Goal: Task Accomplishment & Management: Manage account settings

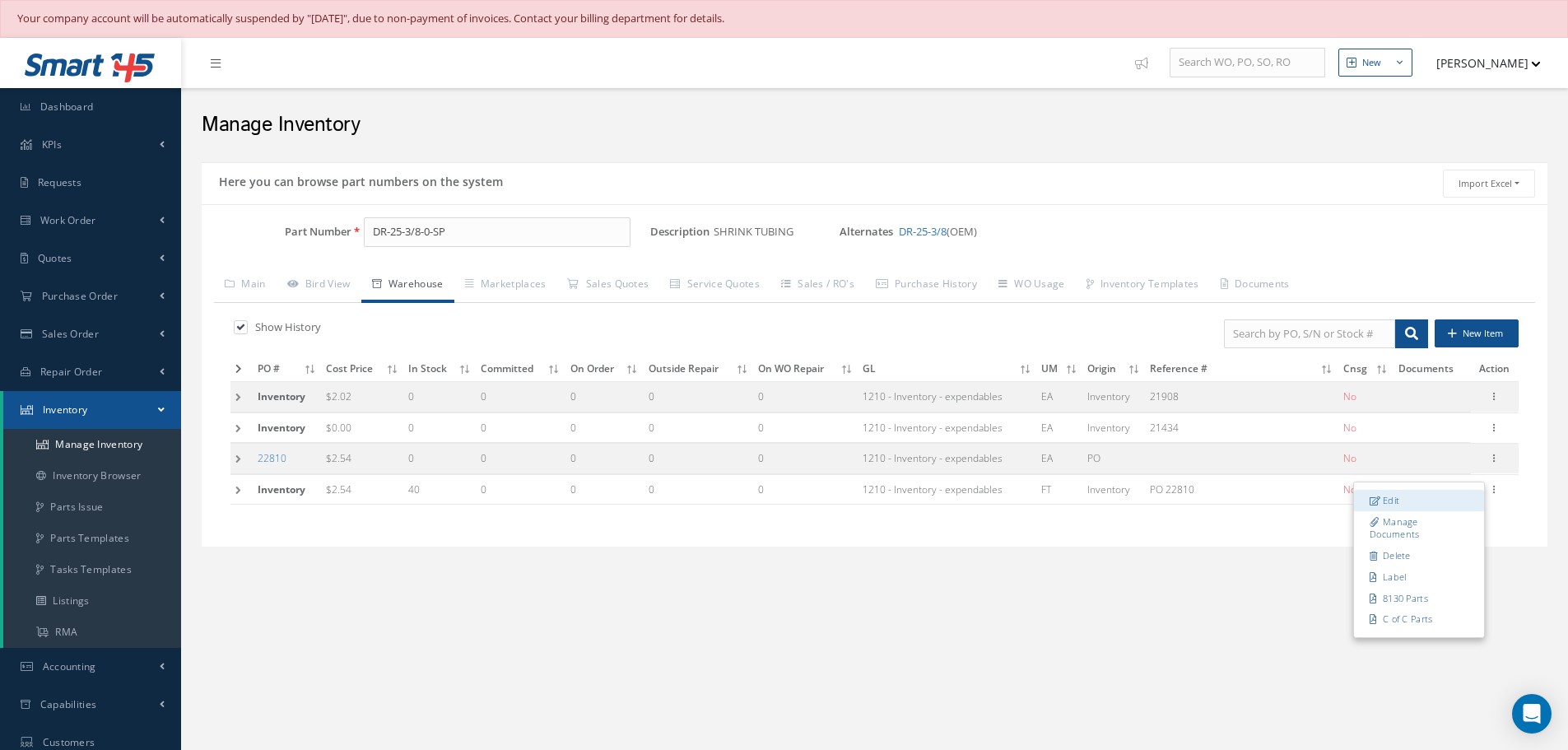
click at [1440, 497] on link "Edit" at bounding box center [1418, 500] width 130 height 22
type input "2.54"
type input "02/08/2024"
type input "PO 22810"
type input "06/05/2022"
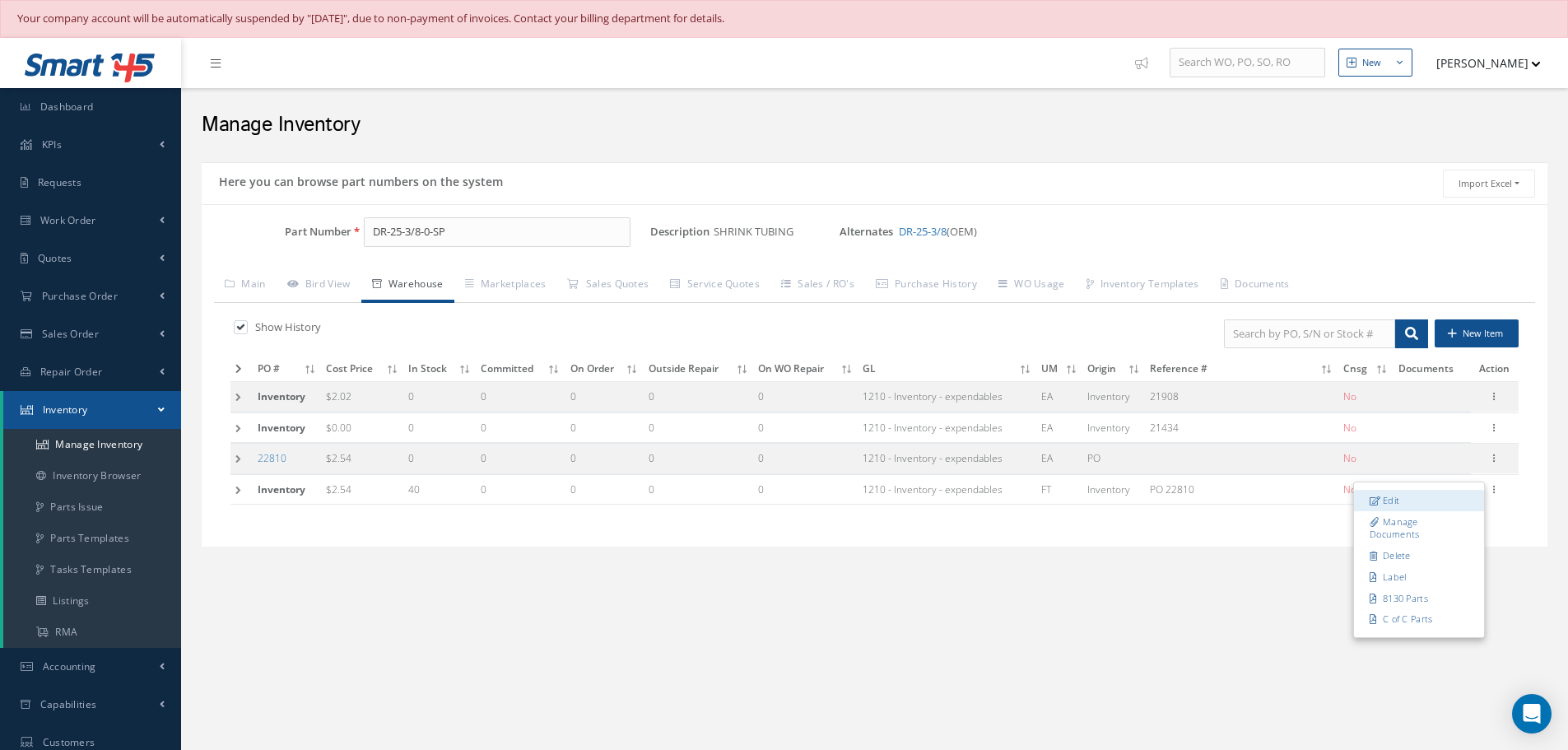
type input "40"
type input "N1-1-6"
type input "202091711"
type input "402928952"
type input "06/05/2022"
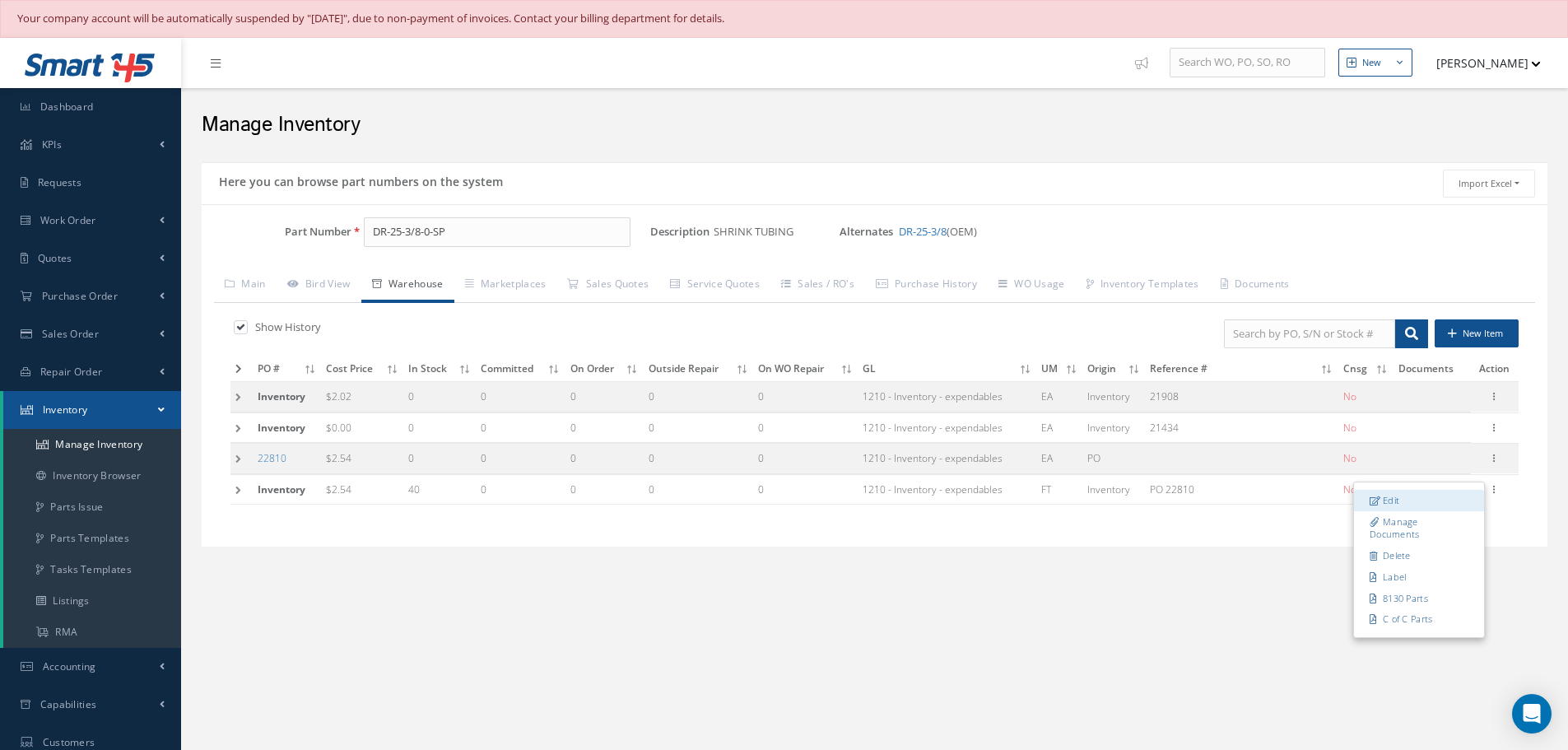
type input "[DATE]"
type input "05/03/2026"
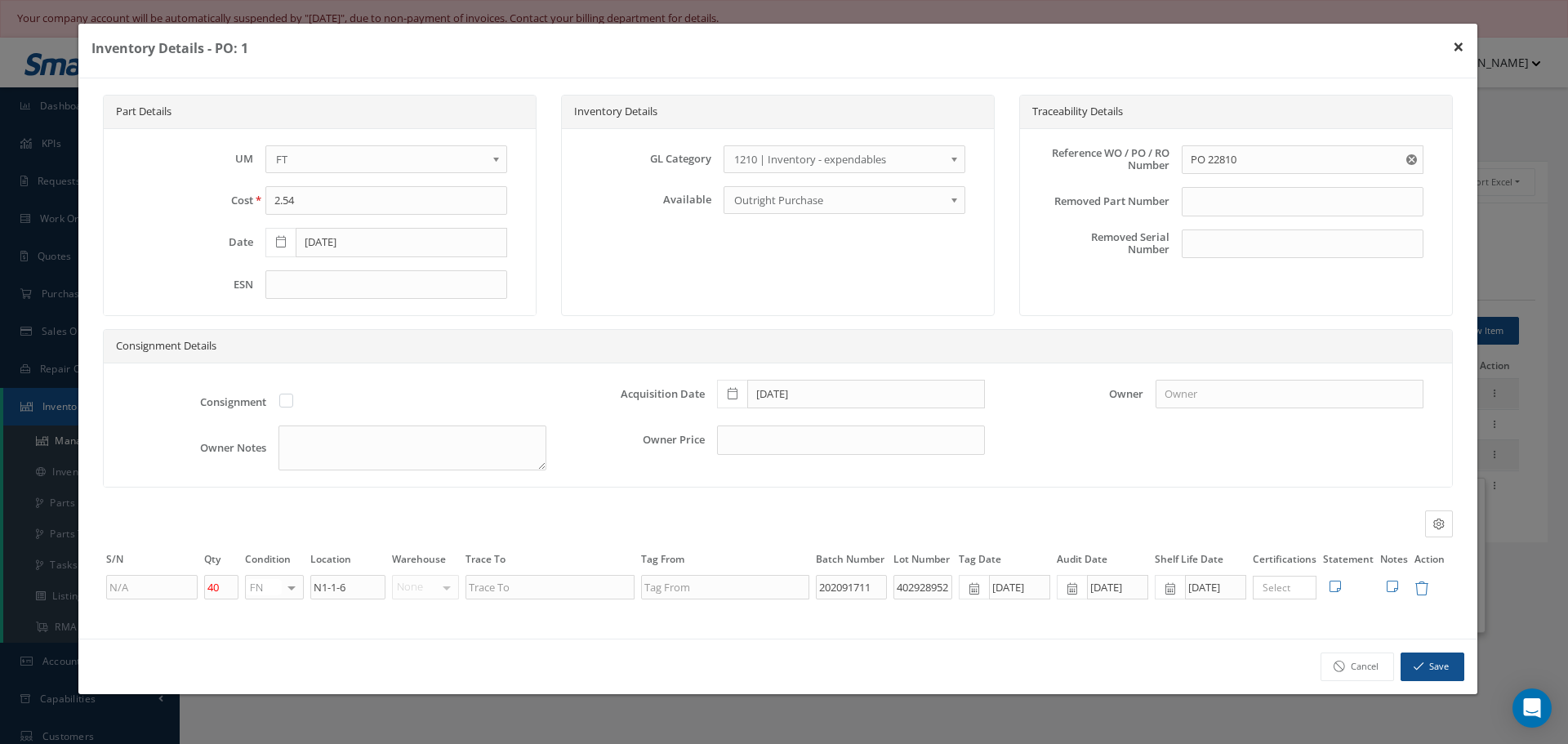
click at [1462, 50] on button "×" at bounding box center [1459, 47] width 38 height 46
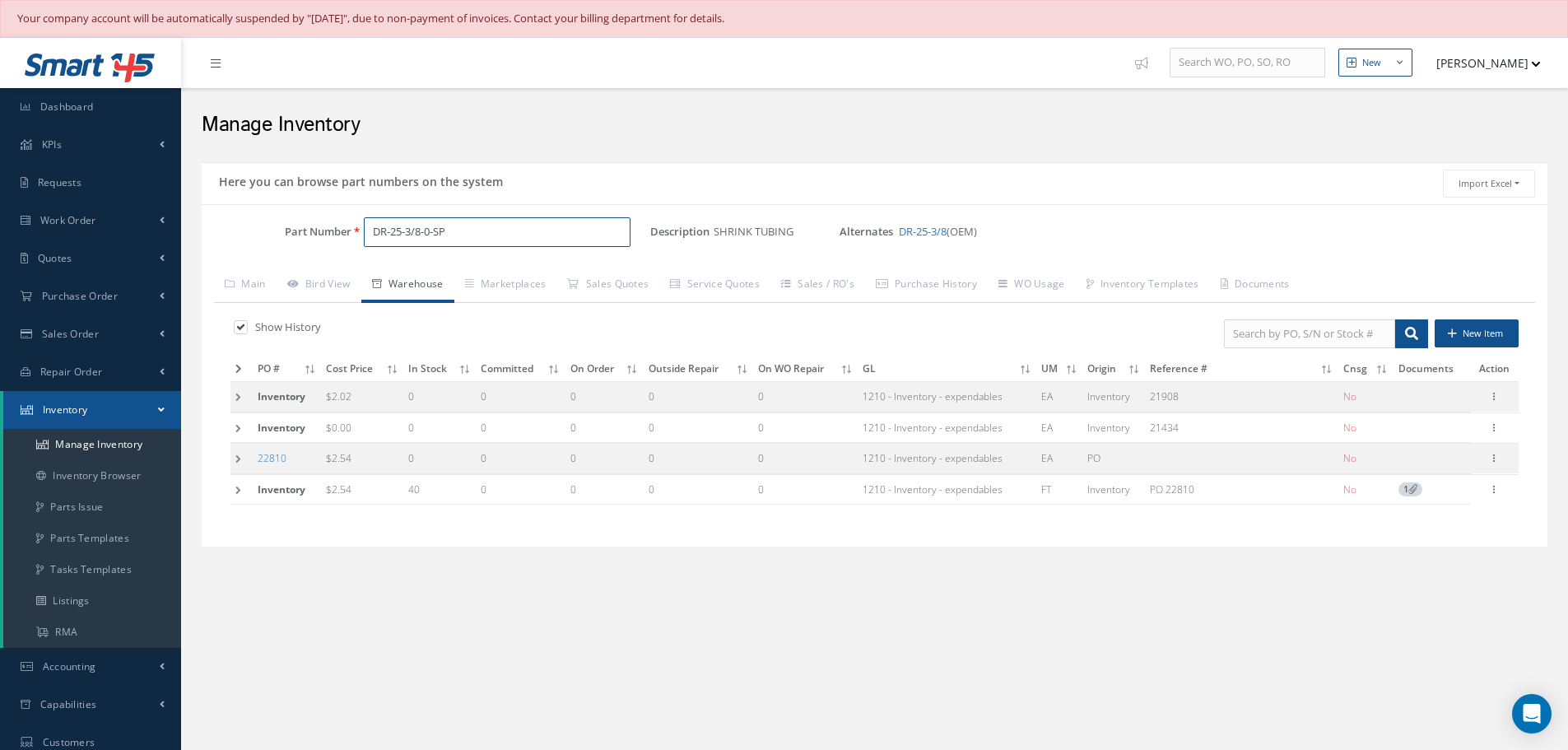
click at [492, 235] on input "DR-25-3/8-0-SP" at bounding box center [497, 232] width 267 height 29
type input "D"
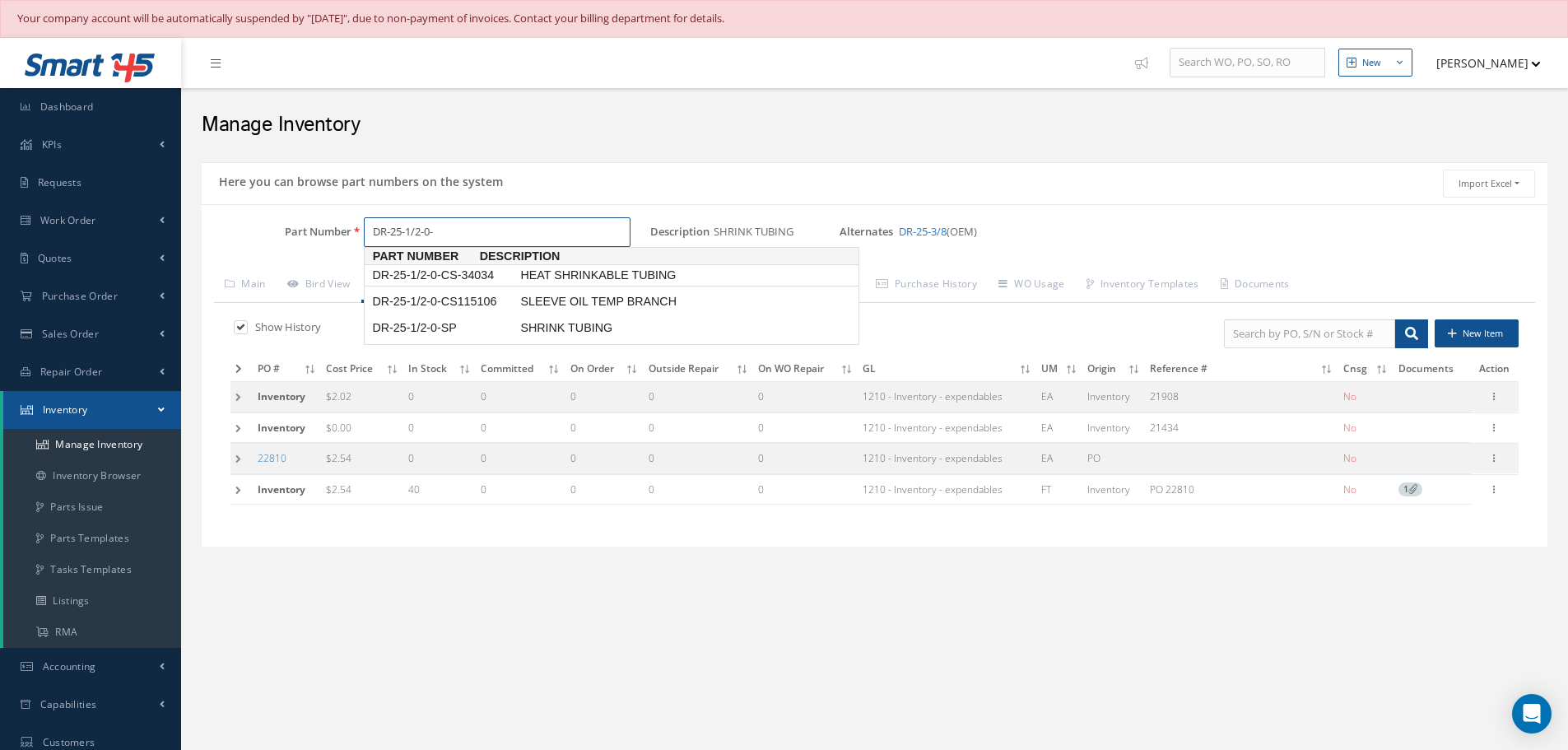
click at [477, 276] on span "DR-25-1/2-0-CS-34034" at bounding box center [442, 276] width 148 height 17
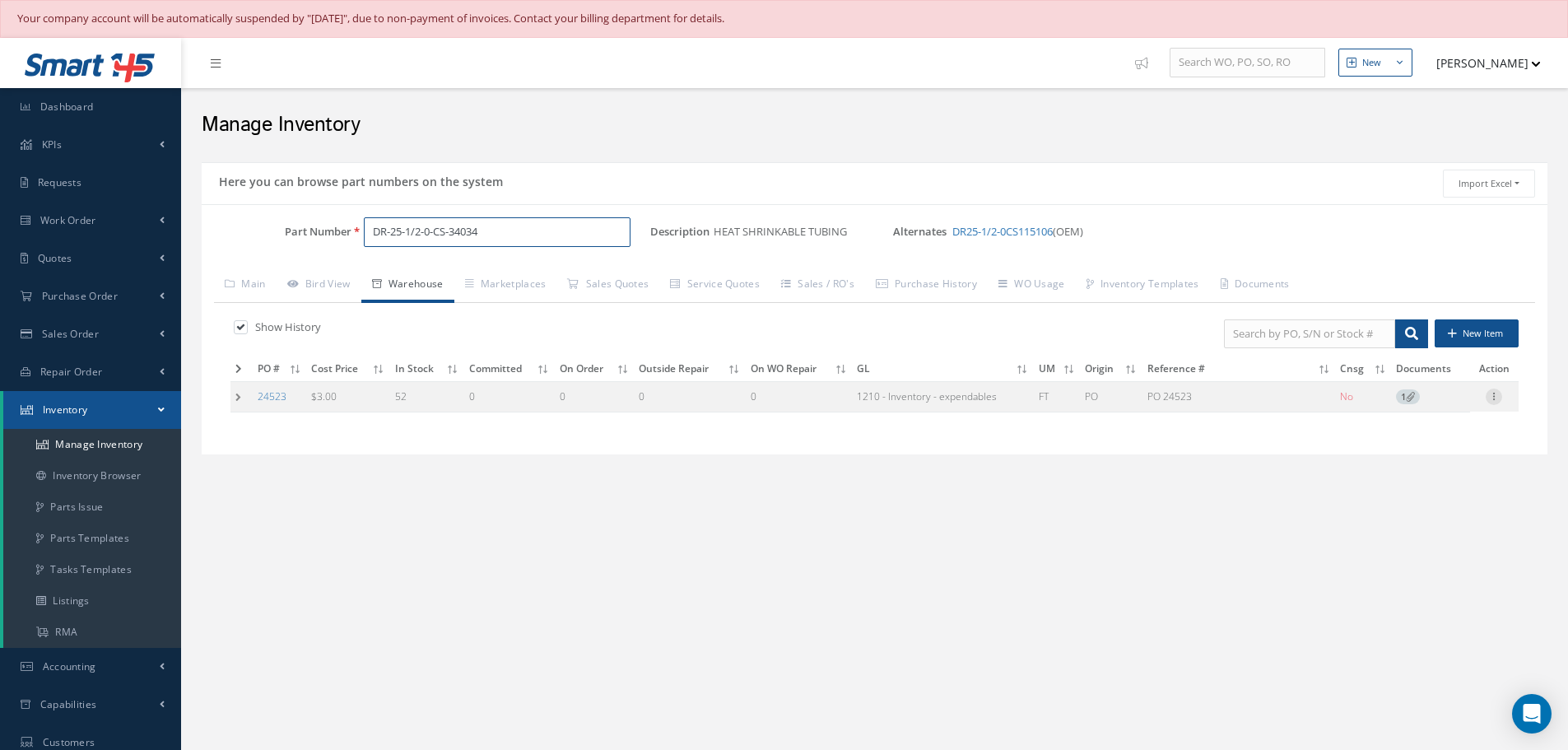
type input "DR-25-1/2-0-CS-34034"
click at [1491, 394] on icon at bounding box center [1493, 394] width 16 height 13
click at [1427, 403] on link "Edit" at bounding box center [1417, 407] width 130 height 22
type input "3.00"
type input "[DATE]"
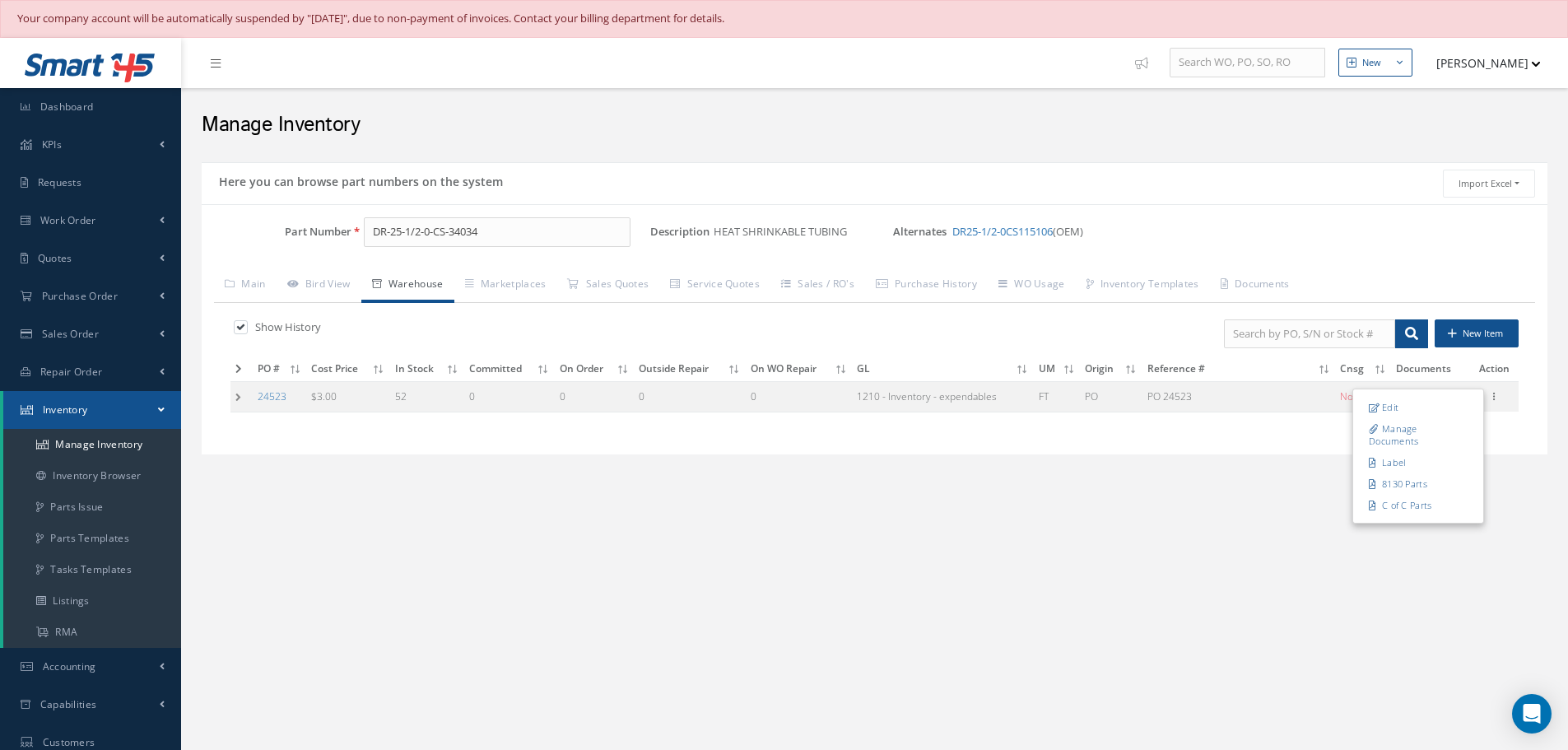
type input "PO 24523"
type input "52"
type input "OEM: TE CONNECTIVITY"
type input "24TR4753"
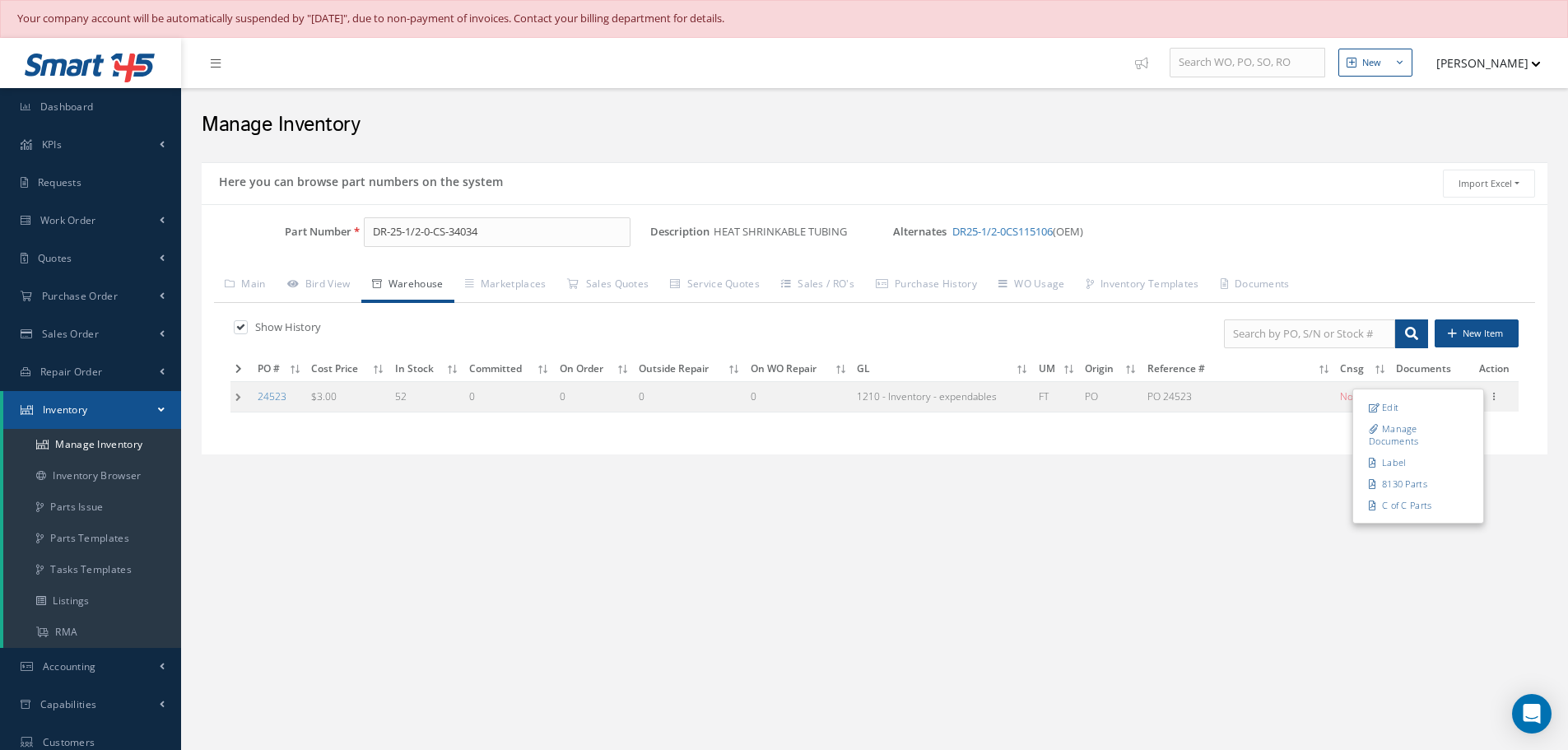
type input "[DATE]"
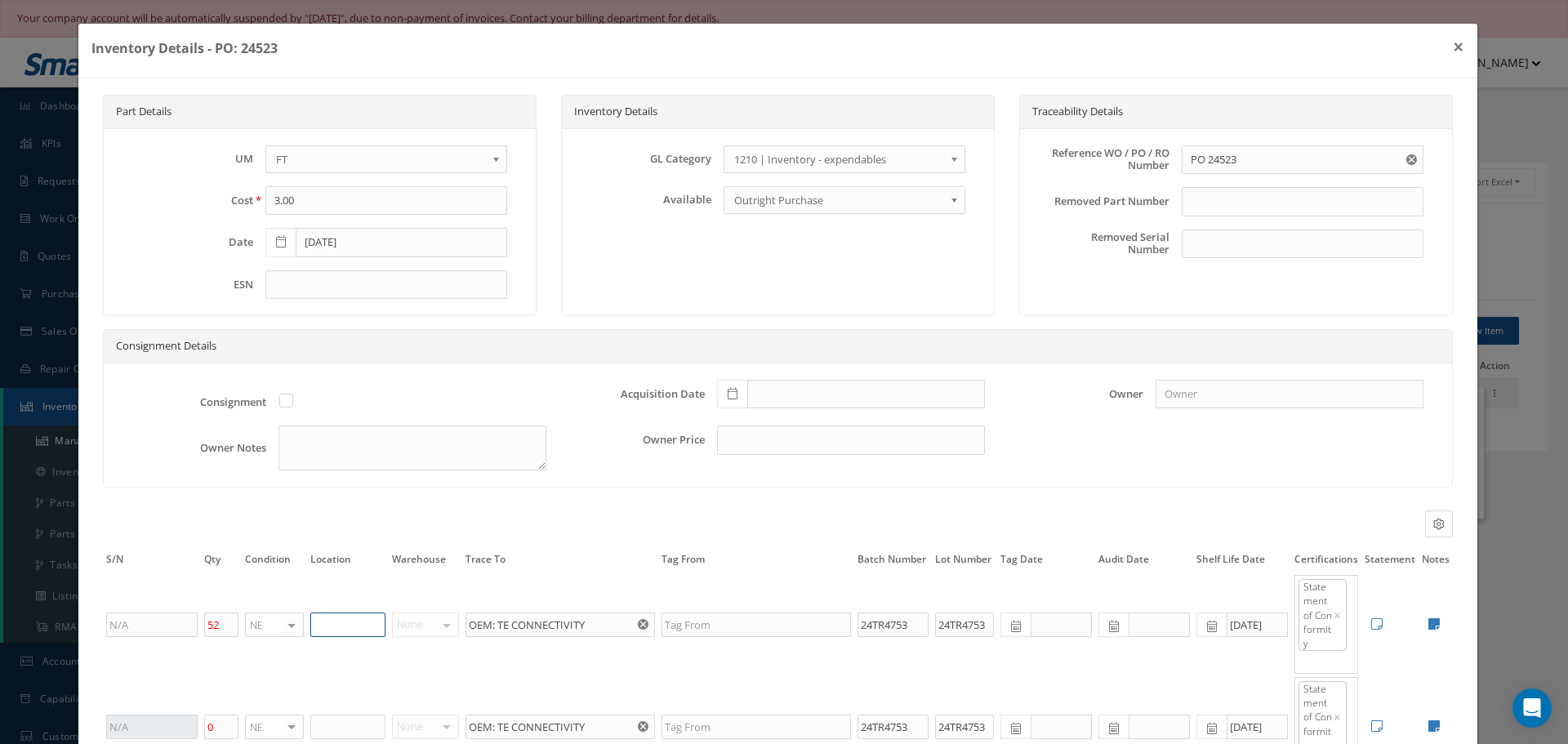
click at [328, 624] on input "text" at bounding box center [348, 624] width 75 height 25
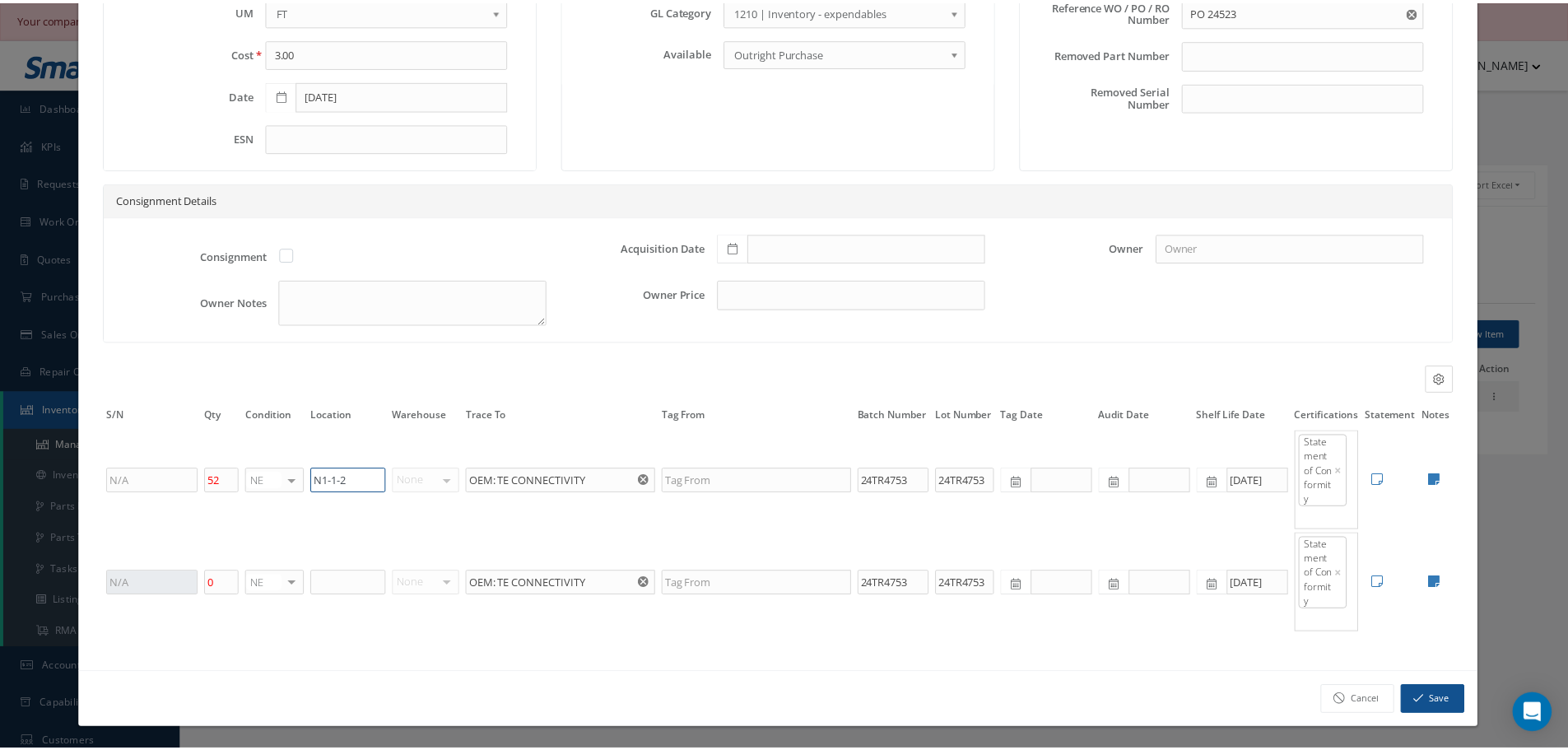
scroll to position [152, 0]
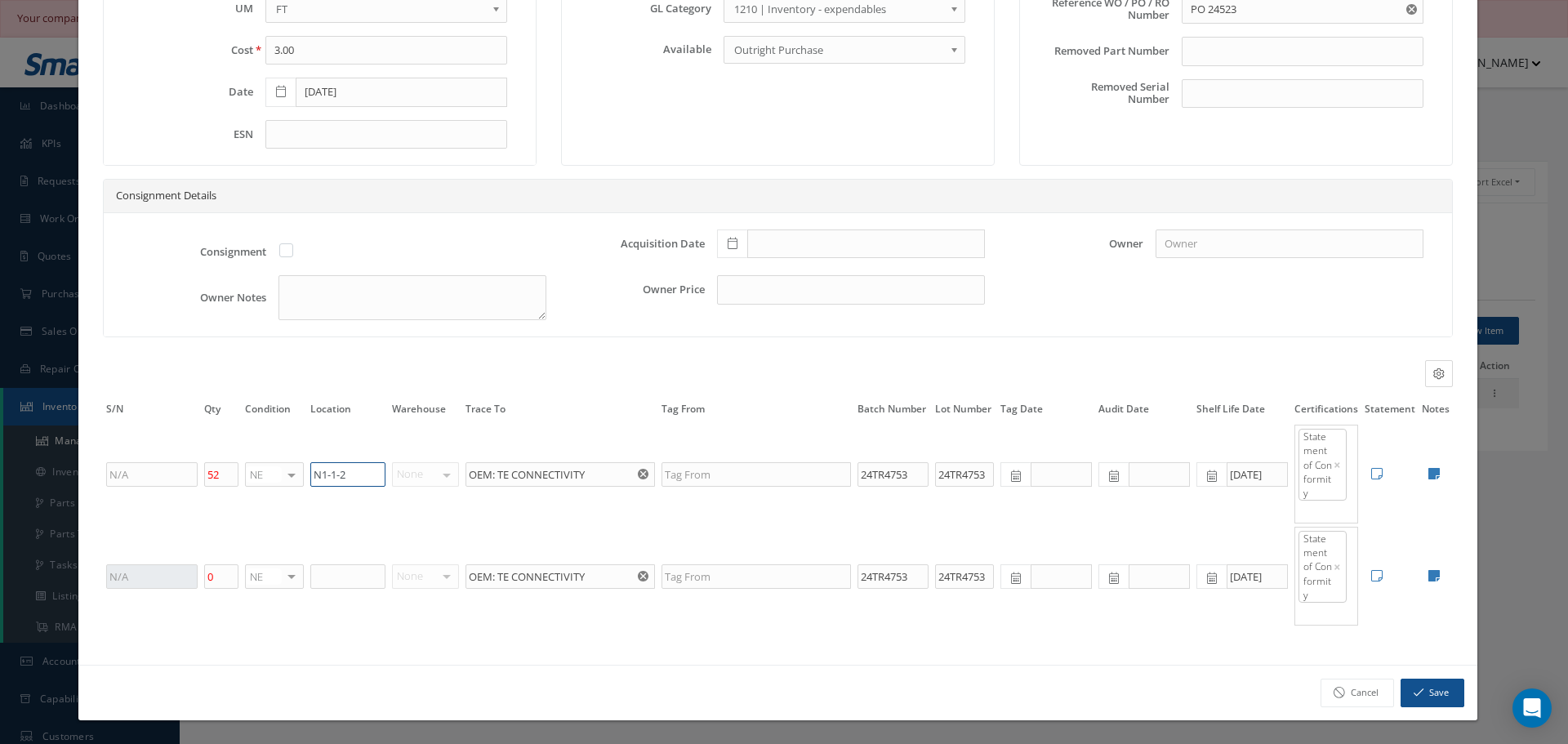
type input "N1-1-2"
click at [1420, 692] on button "Save" at bounding box center [1432, 693] width 64 height 28
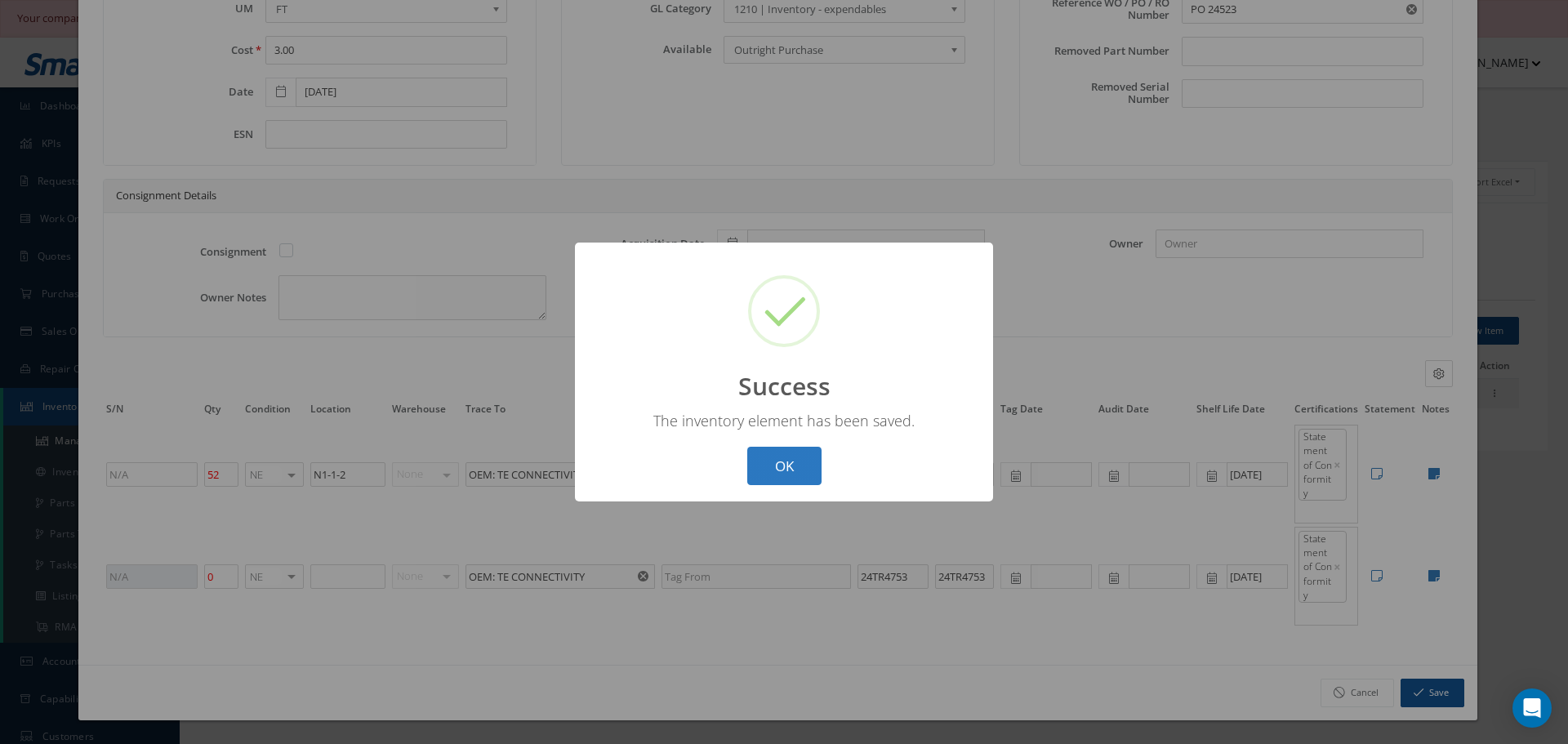
click at [778, 460] on button "OK" at bounding box center [784, 466] width 74 height 38
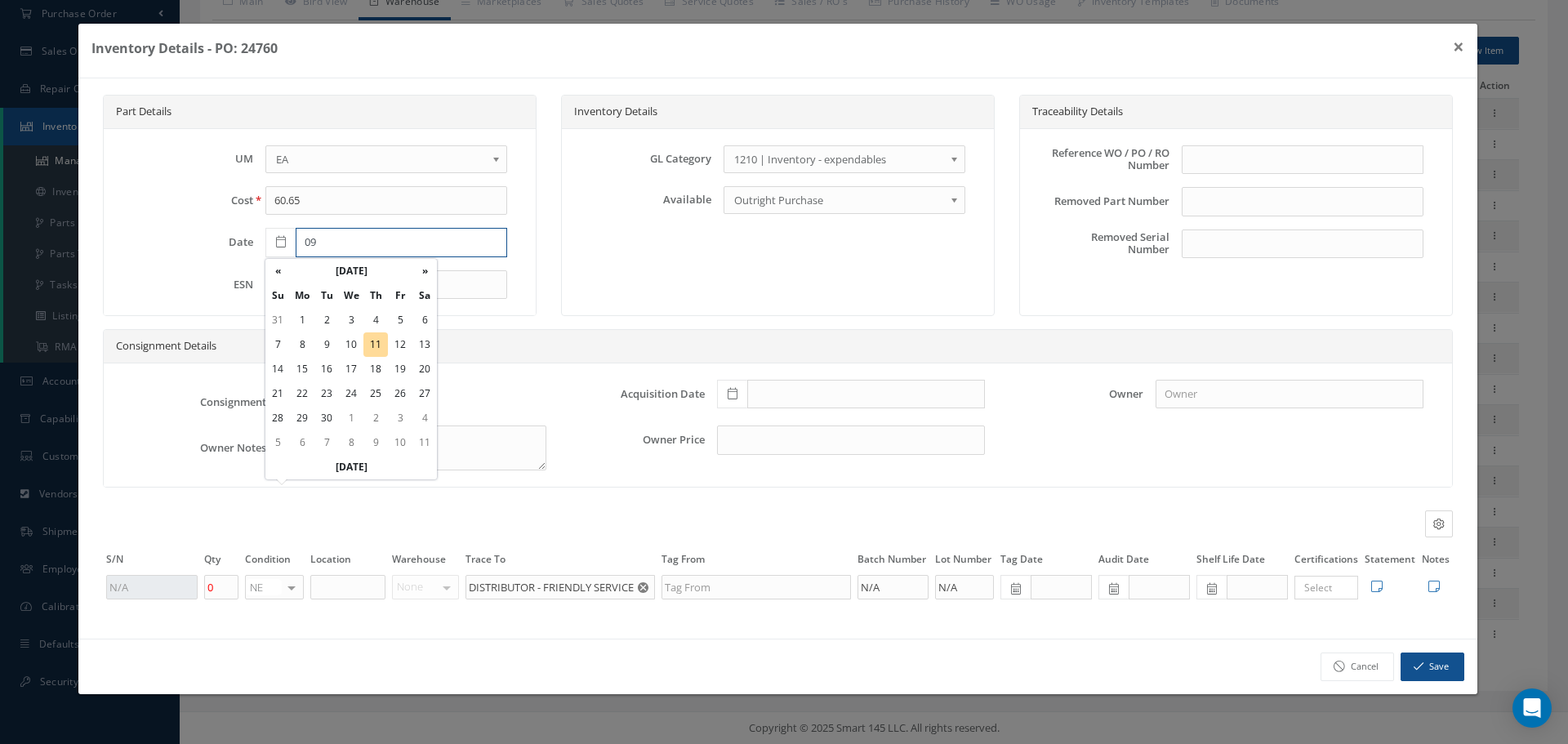
type input "0"
click at [643, 589] on icon "Reset" at bounding box center [643, 588] width 10 height 10
click at [1430, 668] on button "Save" at bounding box center [1432, 666] width 64 height 28
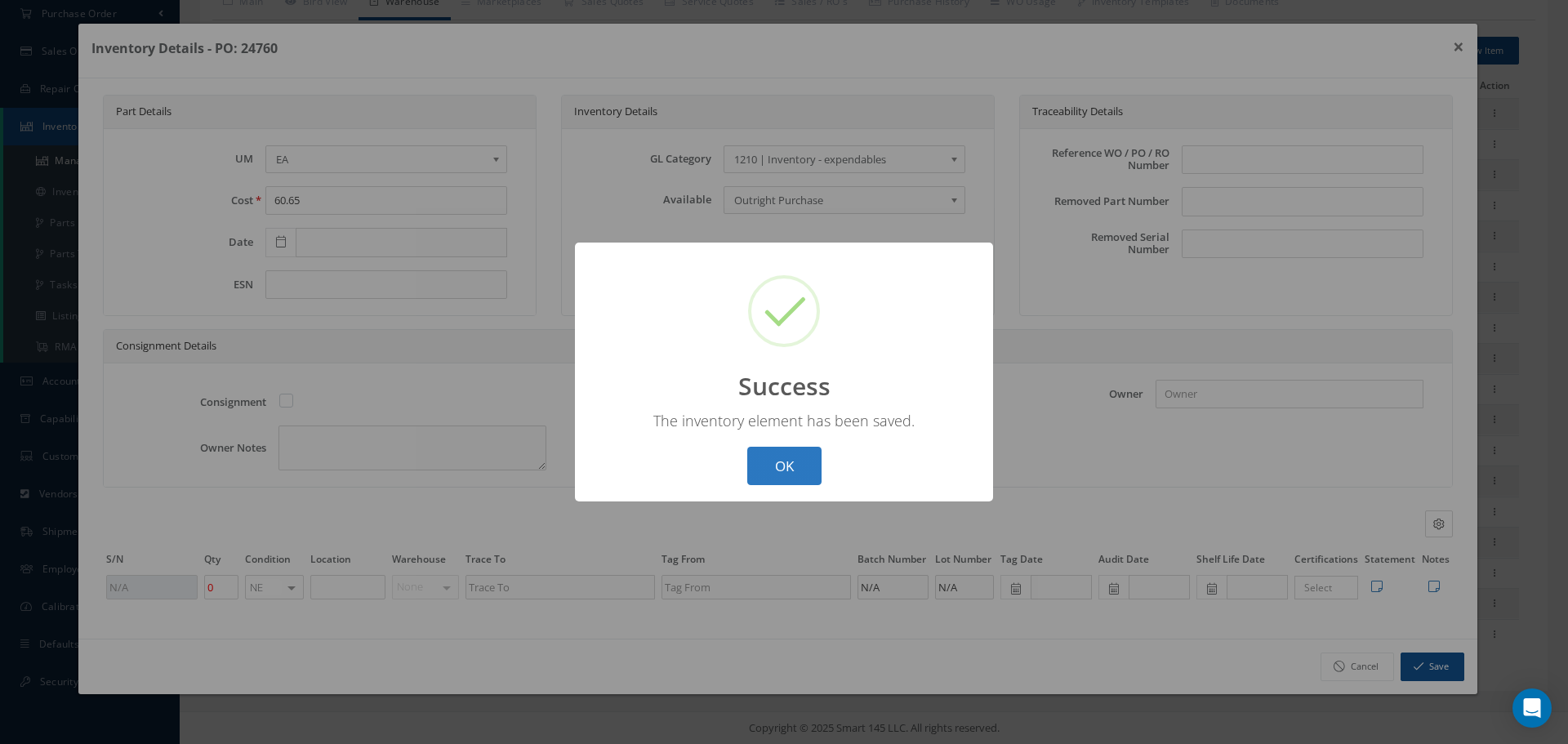
click at [801, 468] on button "OK" at bounding box center [784, 466] width 74 height 38
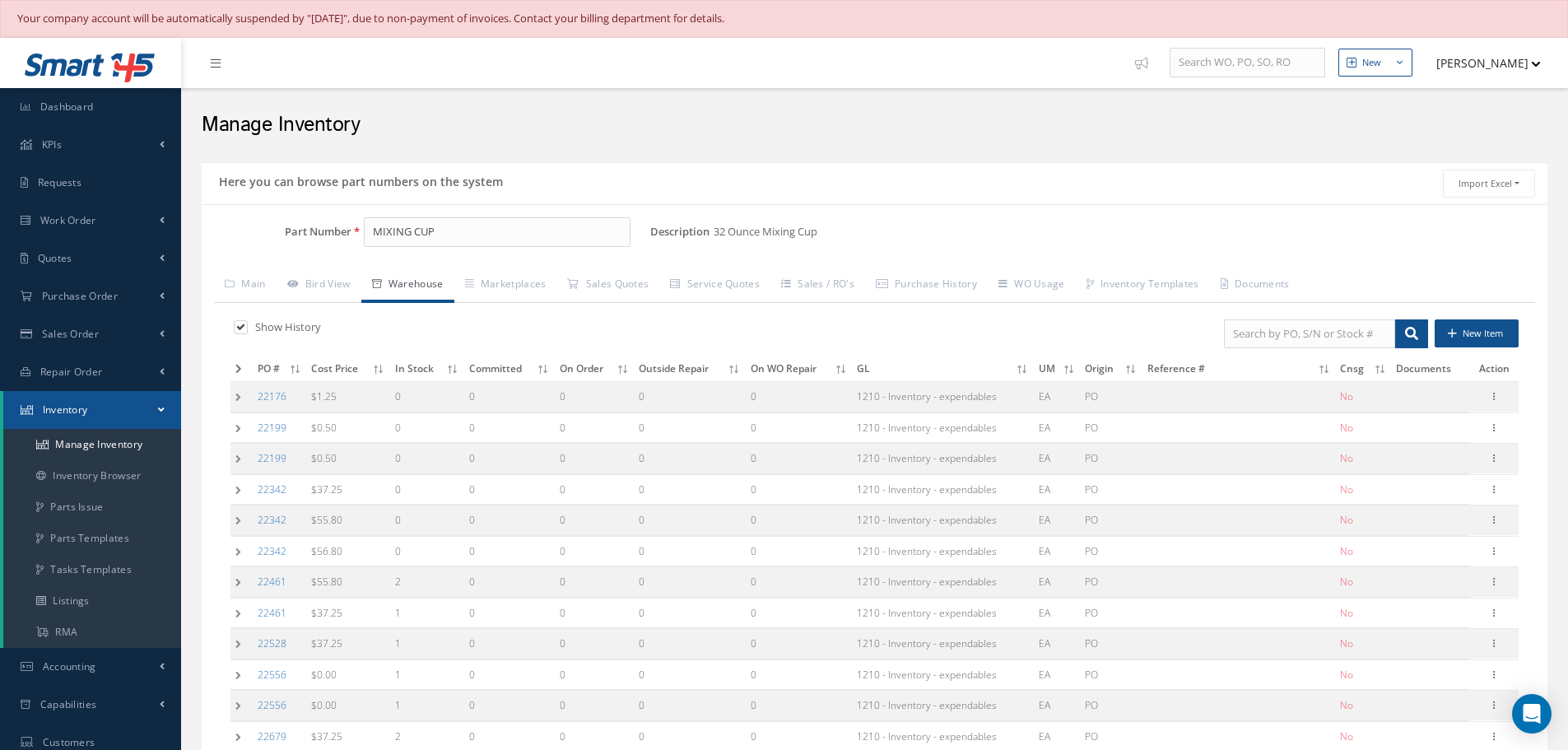
click at [1492, 227] on div "Description 32 Ounce Mixing Cup Alternates" at bounding box center [1099, 232] width 898 height 29
click at [1490, 227] on div "Description 32 Ounce Mixing Cup Alternates" at bounding box center [1099, 232] width 898 height 29
click at [1488, 227] on div "Description 32 Ounce Mixing Cup Alternates" at bounding box center [1099, 232] width 898 height 29
click at [453, 226] on input "MIXING CUP" at bounding box center [497, 232] width 267 height 29
type input "M"
